Goal: Task Accomplishment & Management: Use online tool/utility

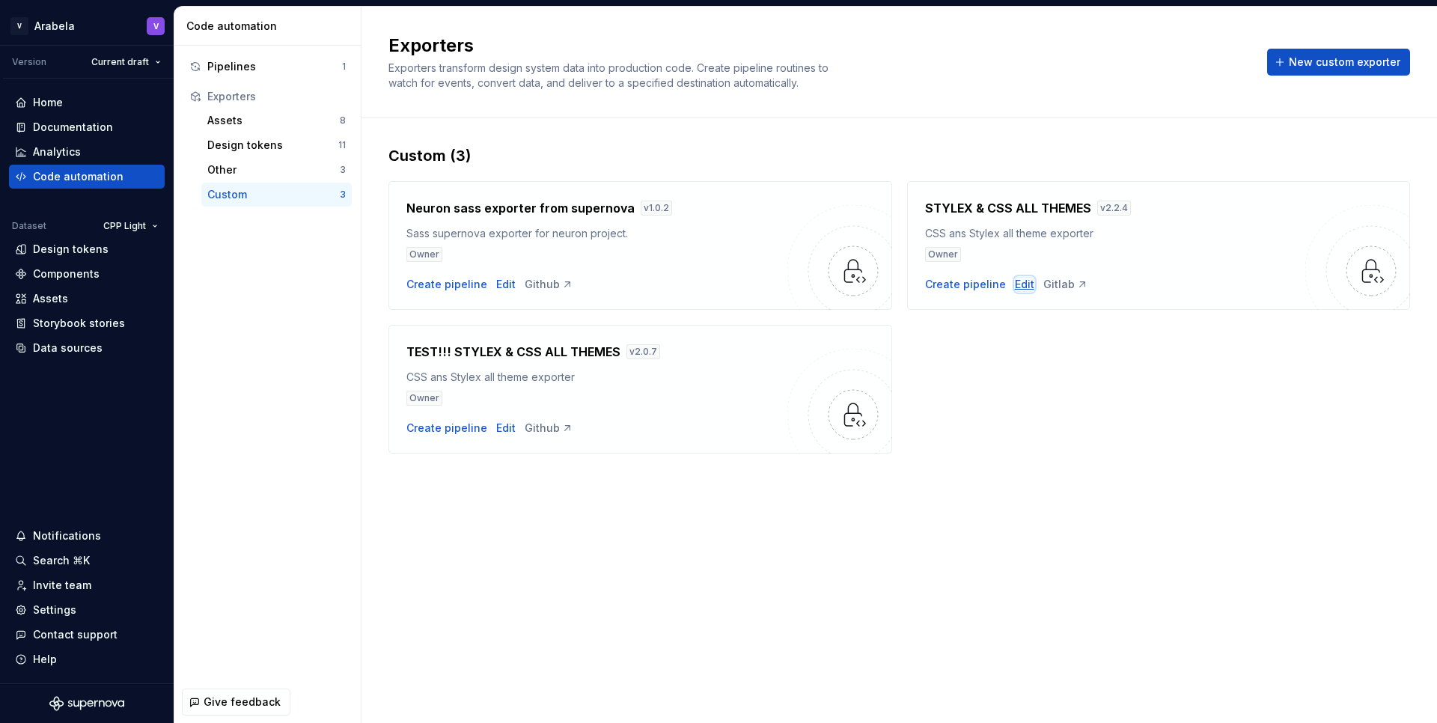
click at [1019, 284] on div "Edit" at bounding box center [1024, 284] width 19 height 15
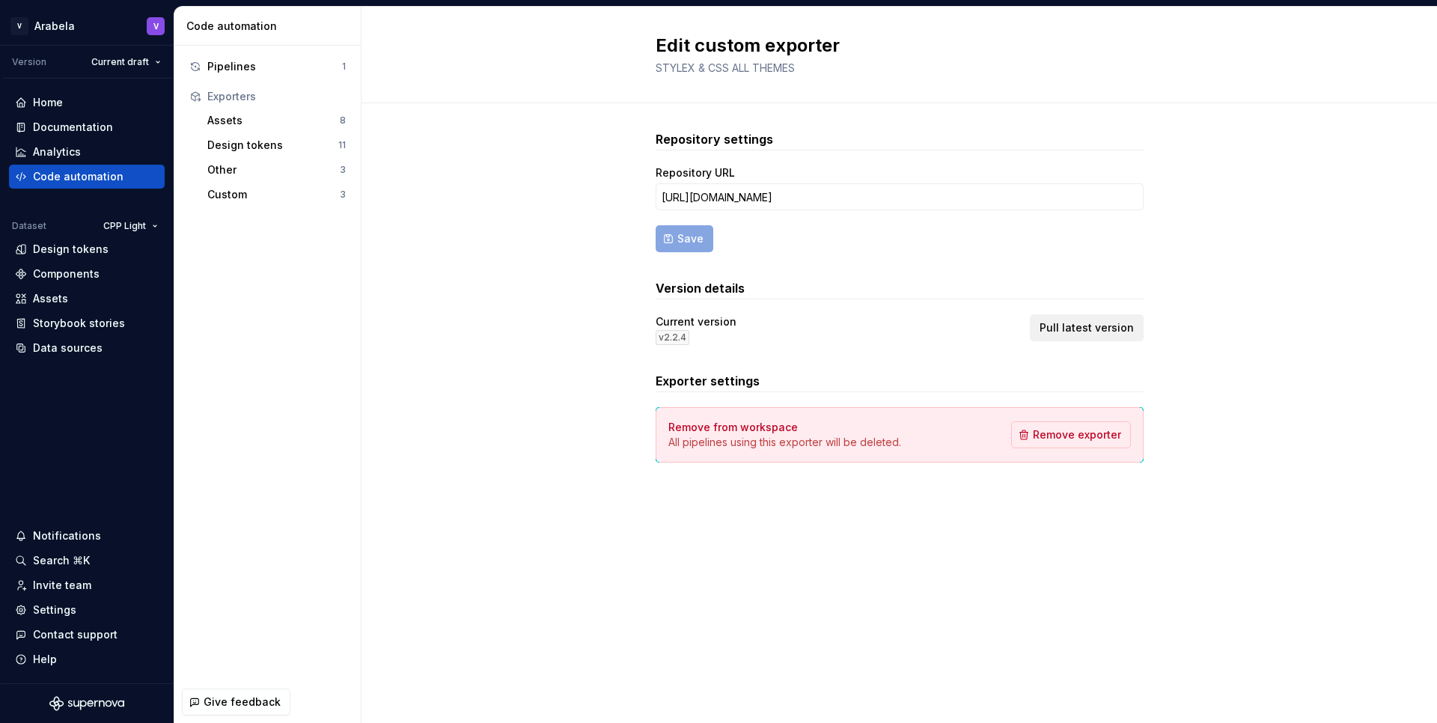
click at [1060, 329] on span "Pull latest version" at bounding box center [1086, 327] width 94 height 15
click at [1075, 324] on span "Pull latest version" at bounding box center [1086, 327] width 94 height 15
click at [1068, 328] on span "Pull latest version" at bounding box center [1086, 327] width 94 height 15
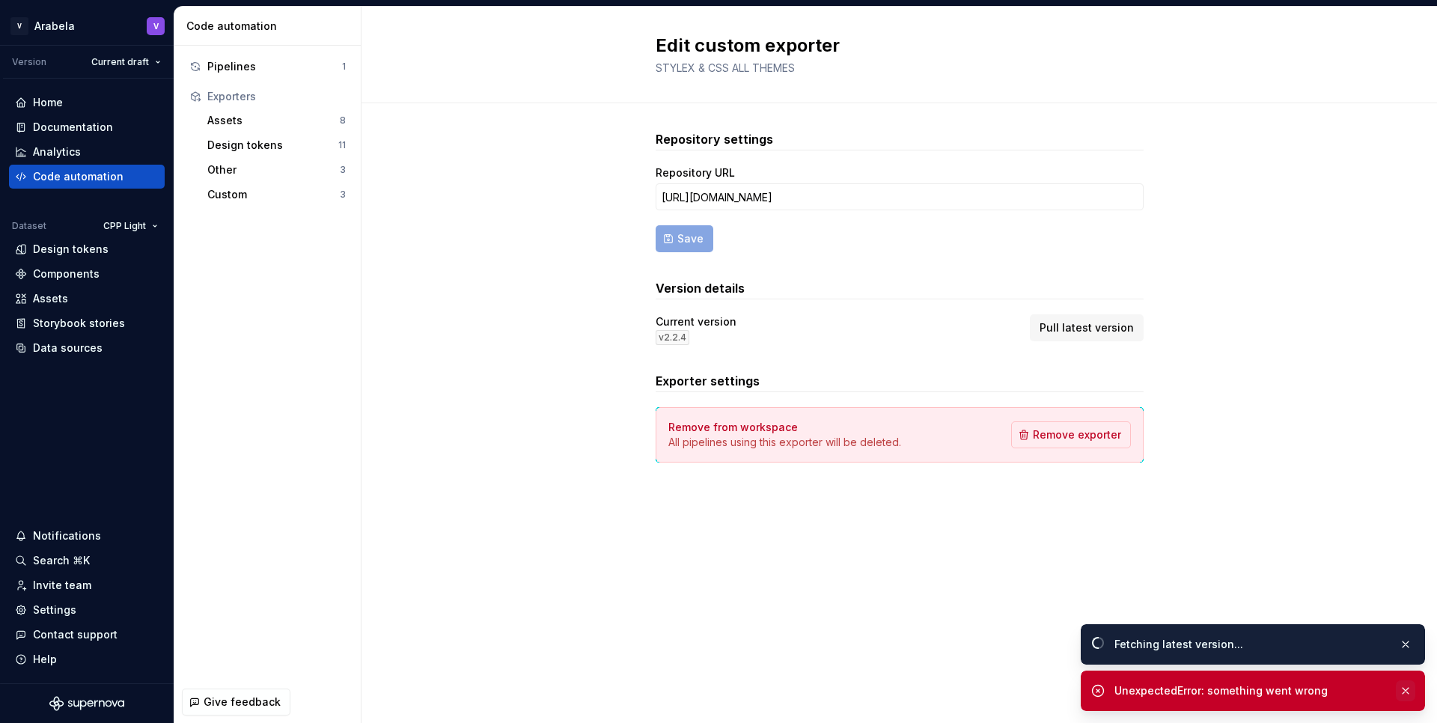
click at [1405, 689] on button "button" at bounding box center [1404, 690] width 19 height 21
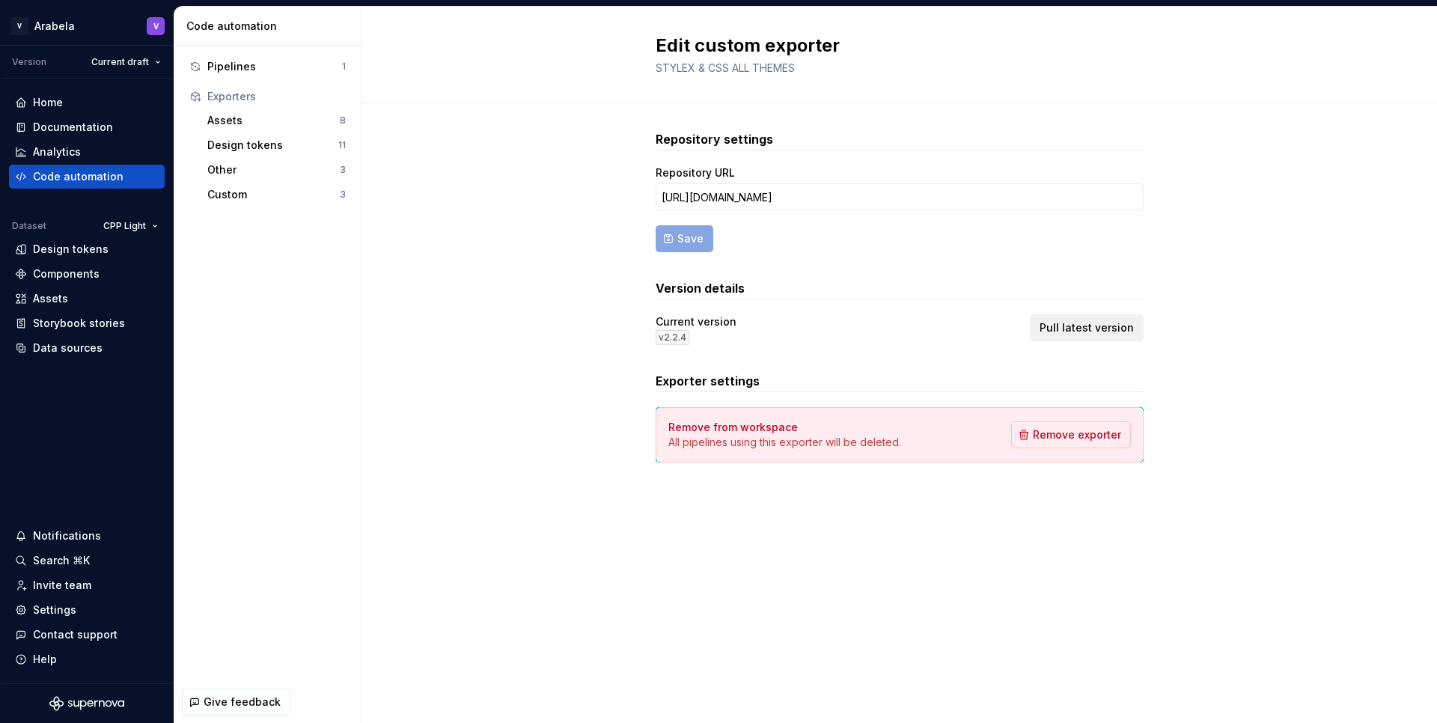
click at [1083, 327] on span "Pull latest version" at bounding box center [1086, 327] width 94 height 15
drag, startPoint x: 1030, startPoint y: 189, endPoint x: 954, endPoint y: 192, distance: 76.4
click at [954, 192] on input "[URL][DOMAIN_NAME]" at bounding box center [899, 196] width 488 height 27
click at [1030, 199] on input "[URL][DOMAIN_NAME]" at bounding box center [899, 196] width 488 height 27
drag, startPoint x: 1021, startPoint y: 196, endPoint x: 584, endPoint y: 202, distance: 436.2
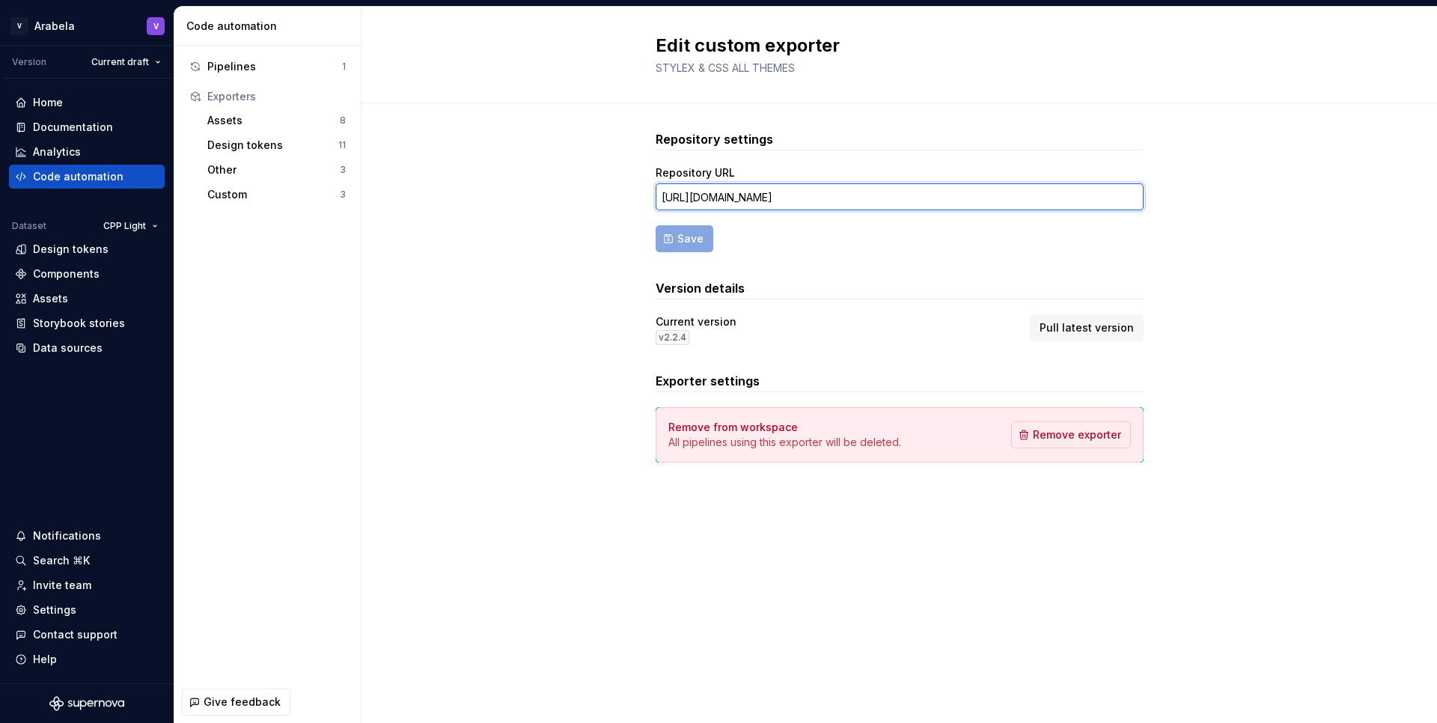
click at [584, 202] on div "Repository settings Repository URL https://gitlab.com/devops-ais-servis/superno…" at bounding box center [898, 311] width 1075 height 416
click at [233, 195] on div "Custom" at bounding box center [273, 194] width 132 height 15
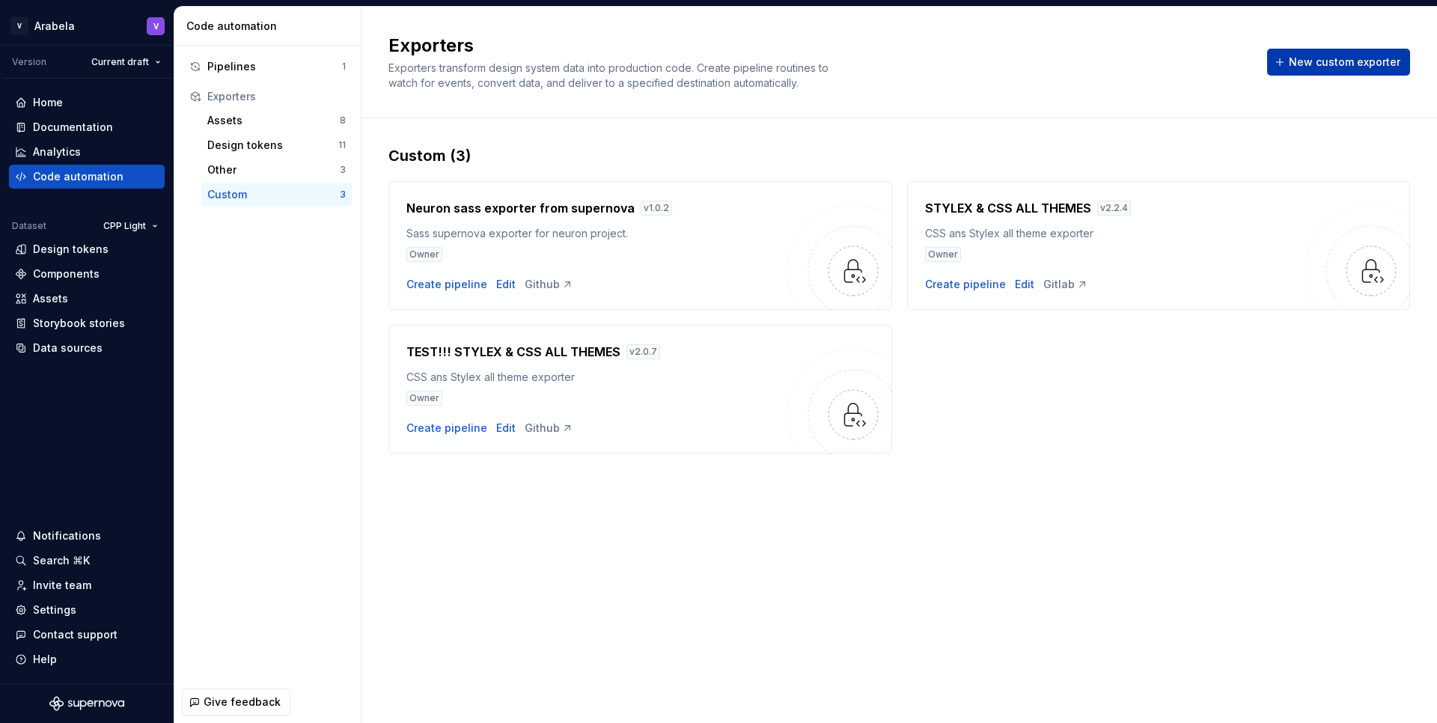
click at [1337, 59] on span "New custom exporter" at bounding box center [1343, 62] width 111 height 15
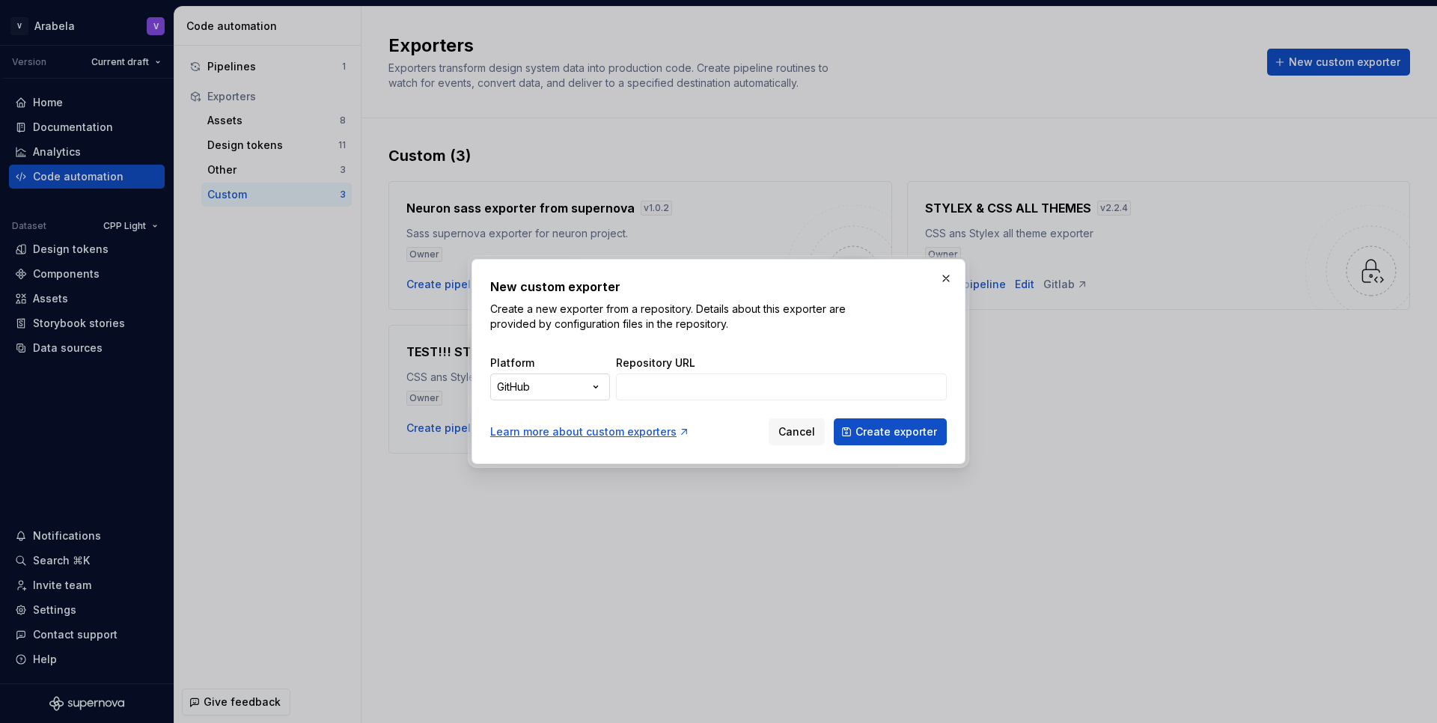
click at [541, 391] on div "New custom exporter Create a new exporter from a repository. Details about this…" at bounding box center [718, 361] width 1437 height 723
select select "******"
click at [663, 388] on input "Repository URL" at bounding box center [781, 386] width 331 height 27
paste input "[URL][DOMAIN_NAME]"
type input "[URL][DOMAIN_NAME]"
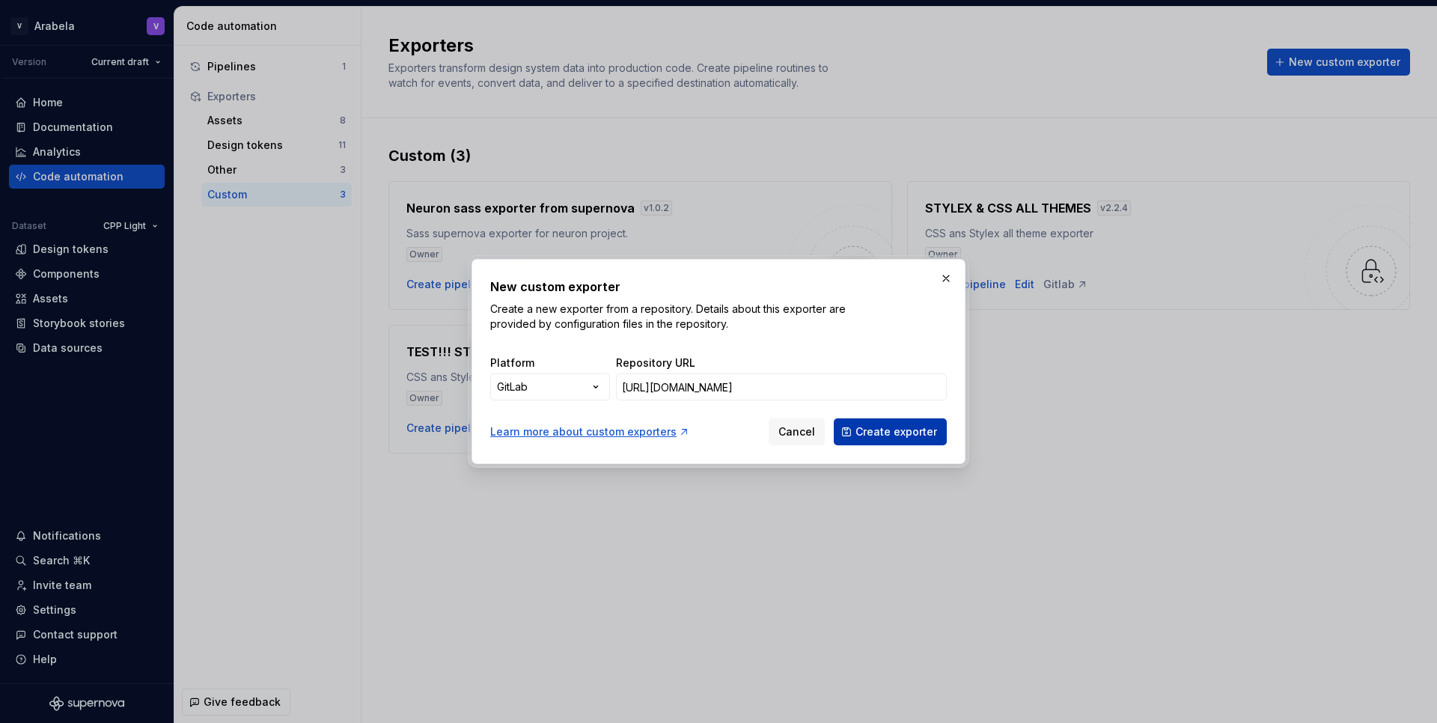
click at [908, 430] on span "Create exporter" at bounding box center [896, 431] width 82 height 15
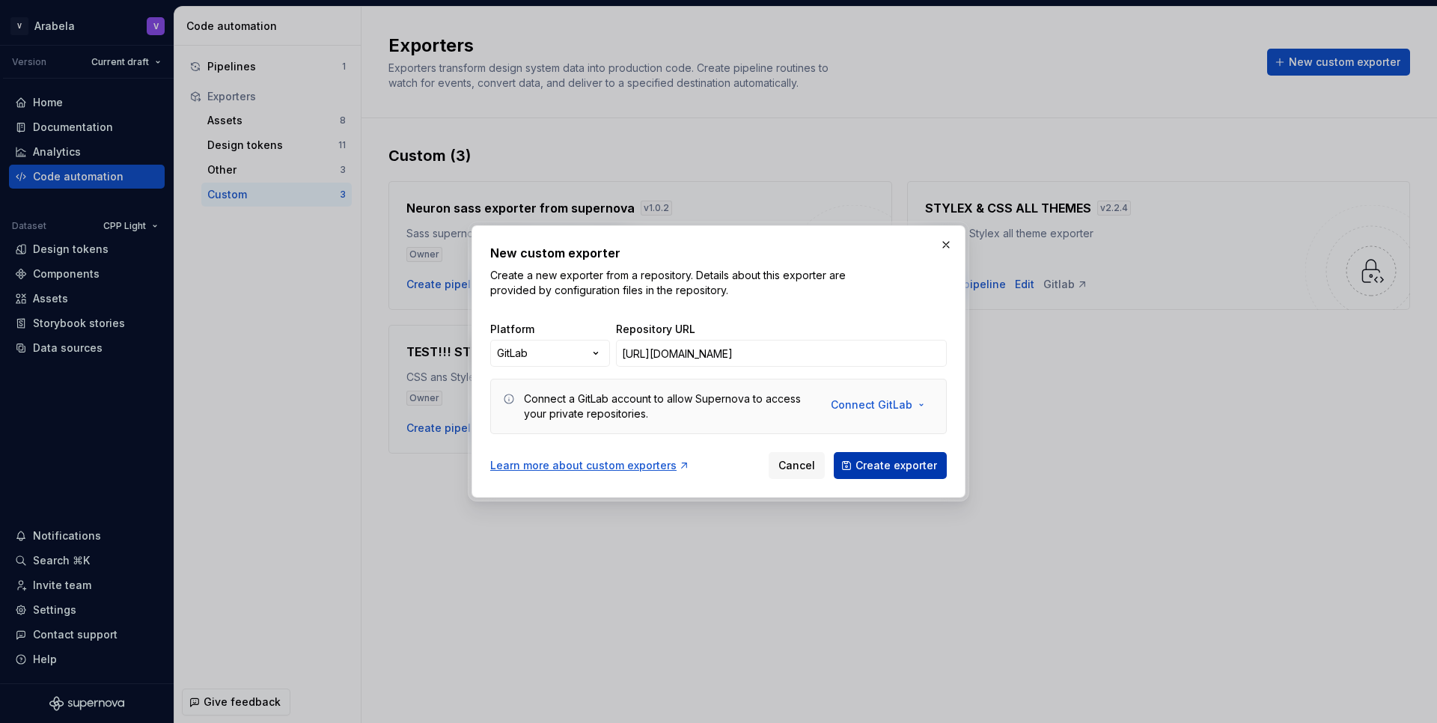
click at [890, 459] on span "Create exporter" at bounding box center [896, 465] width 82 height 15
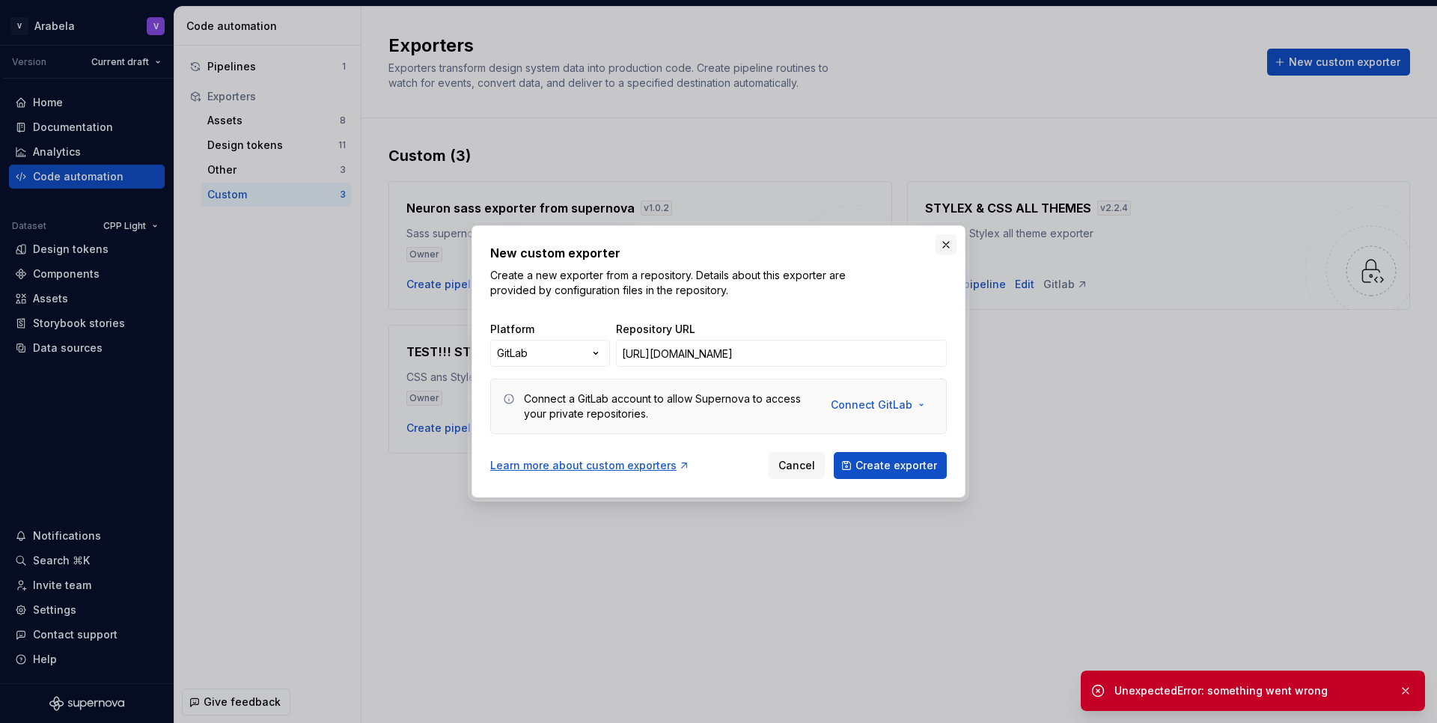
click at [942, 245] on button "button" at bounding box center [945, 244] width 21 height 21
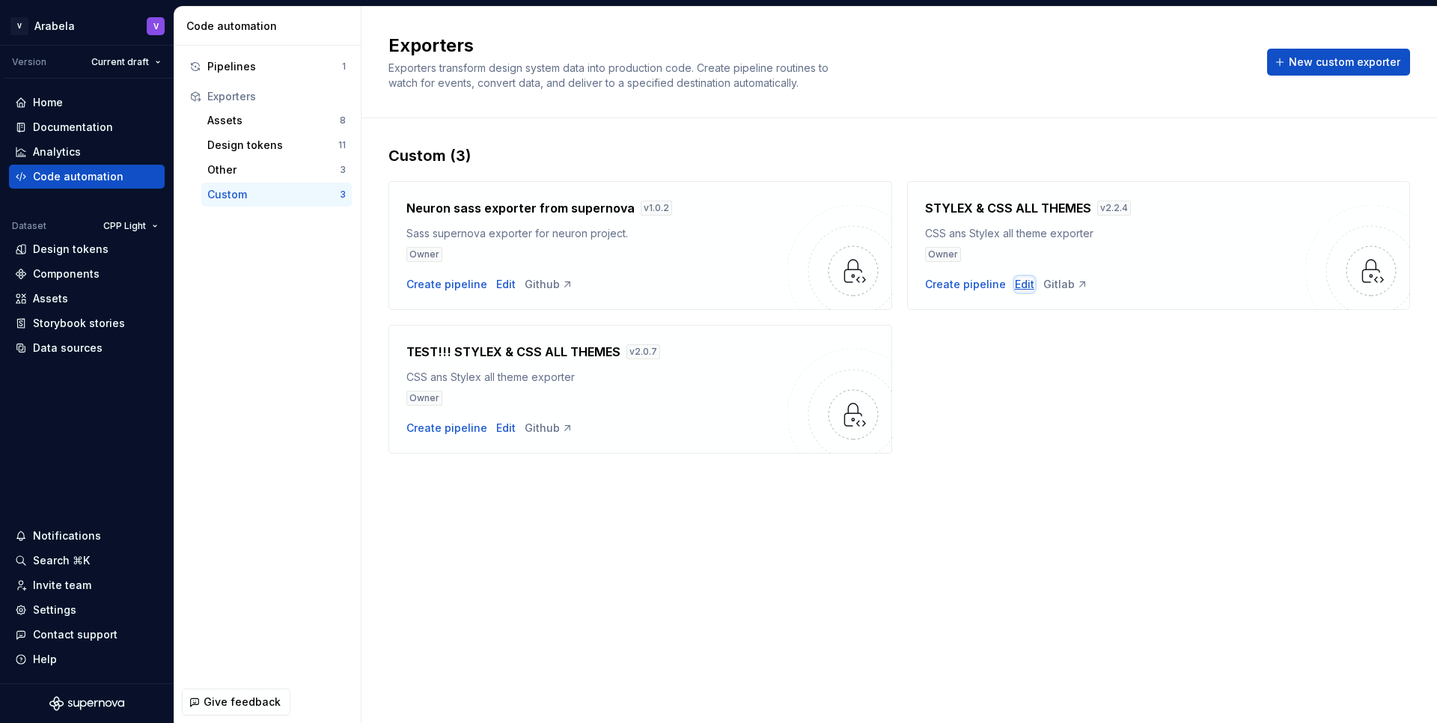
click at [1024, 287] on div "Edit" at bounding box center [1024, 284] width 19 height 15
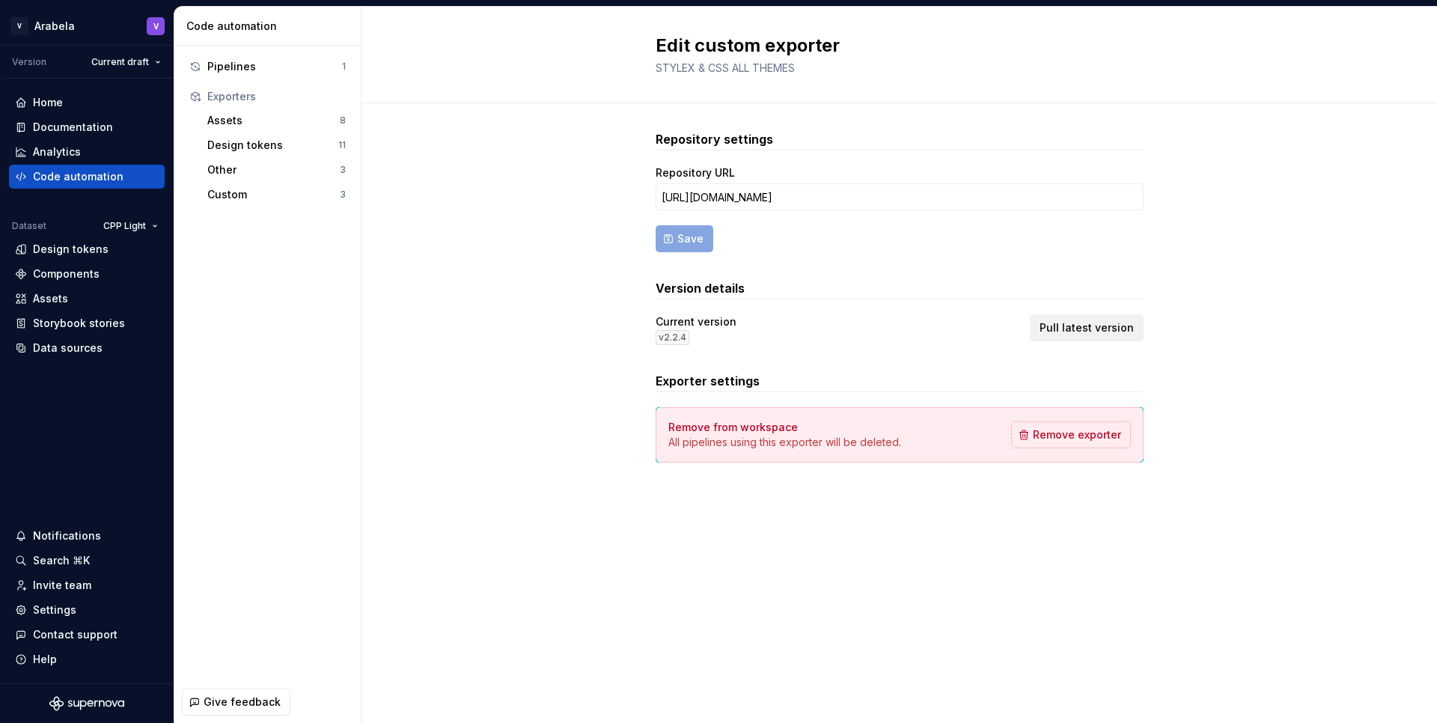
click at [1089, 331] on span "Pull latest version" at bounding box center [1086, 327] width 94 height 15
